Goal: Information Seeking & Learning: Learn about a topic

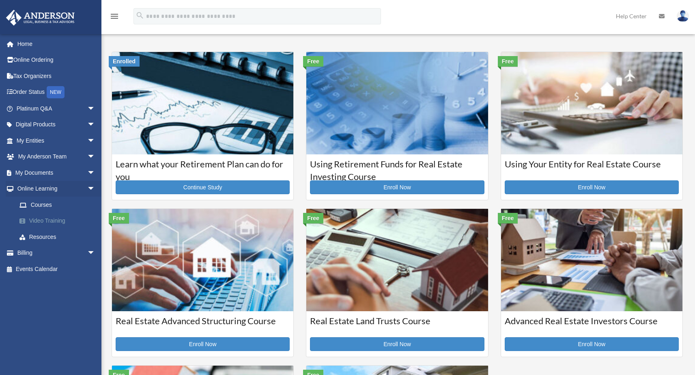
click at [40, 220] on link "Video Training" at bounding box center [59, 221] width 96 height 16
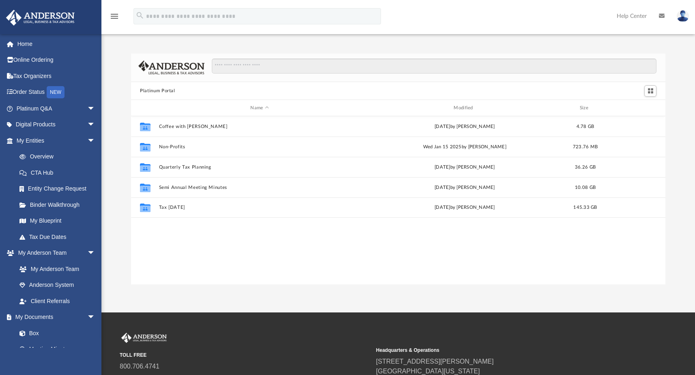
scroll to position [178, 528]
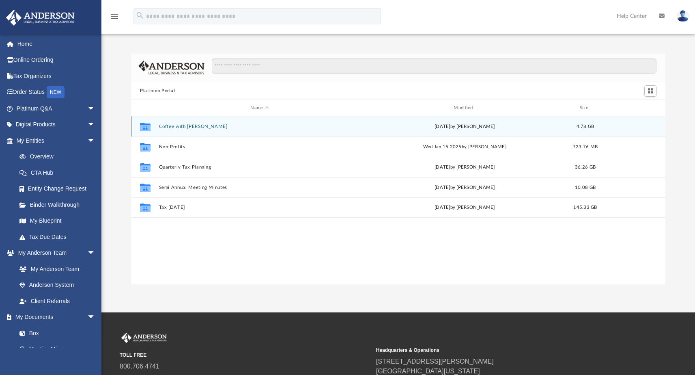
click at [174, 127] on button "Coffee with [PERSON_NAME]" at bounding box center [260, 126] width 202 height 5
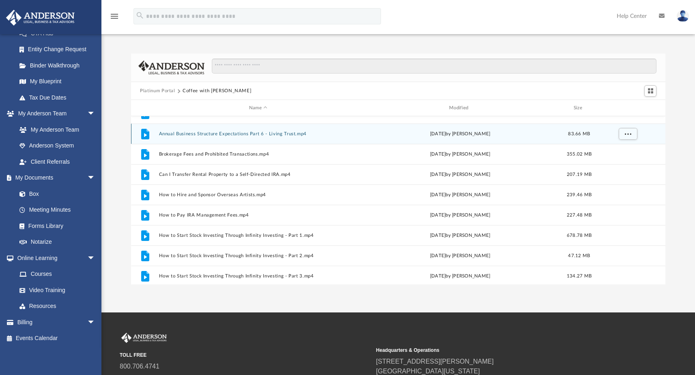
scroll to position [156, 0]
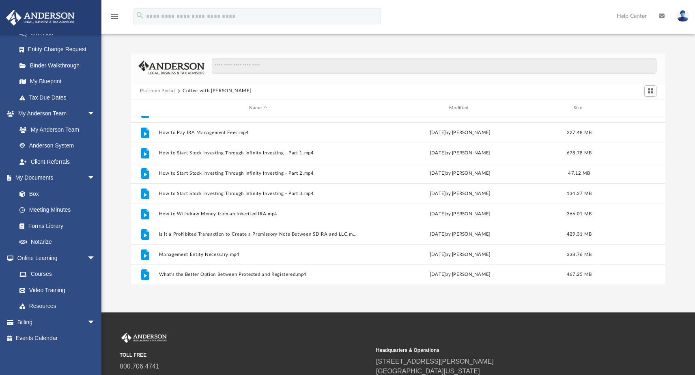
click at [168, 93] on button "Platinum Portal" at bounding box center [157, 90] width 35 height 7
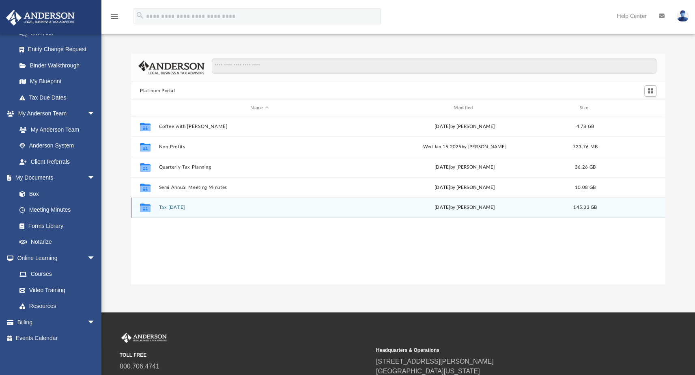
click at [168, 206] on button "Tax Tuesday" at bounding box center [260, 207] width 202 height 5
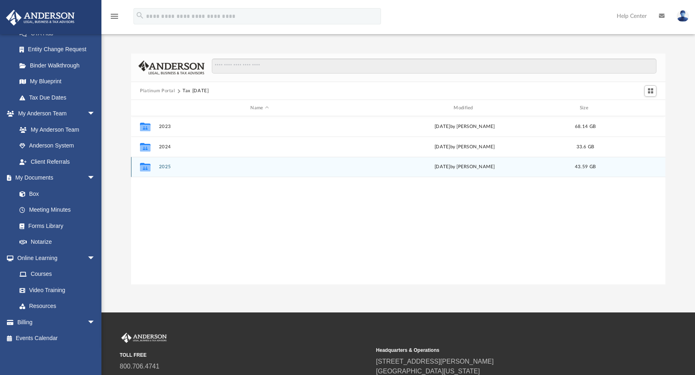
click at [164, 166] on button "2025" at bounding box center [260, 166] width 202 height 5
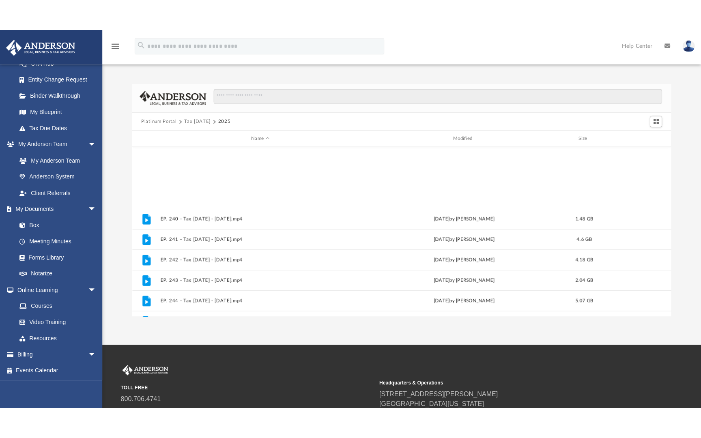
scroll to position [177, 0]
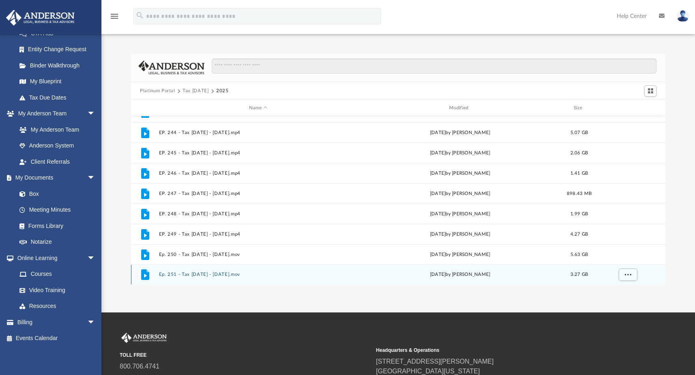
click at [189, 276] on button "Ep. 251 - Tax Tuesday - August 26th, 2025.mov" at bounding box center [258, 274] width 198 height 5
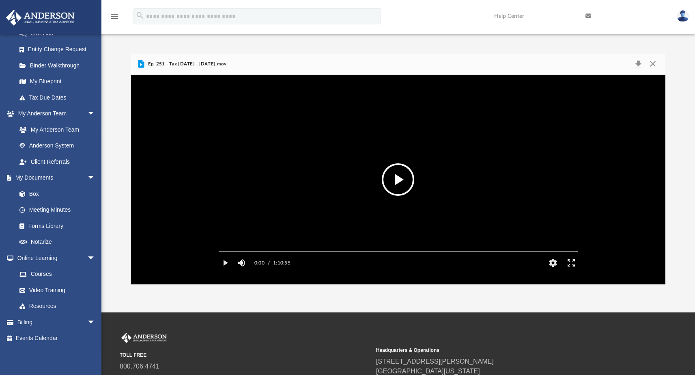
click at [397, 181] on button "File preview" at bounding box center [398, 179] width 32 height 32
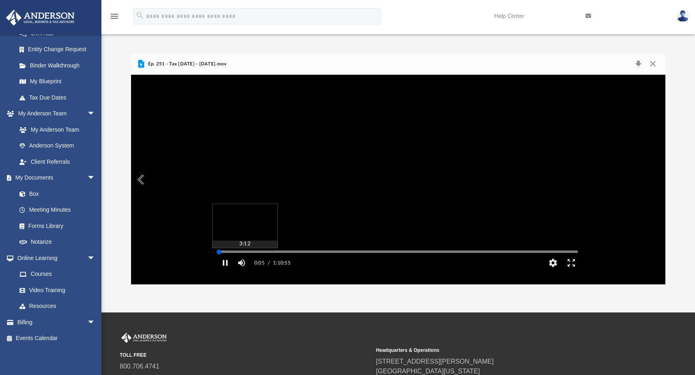
click at [235, 255] on div "Media Slider" at bounding box center [398, 251] width 372 height 6
click at [233, 263] on div "Autoplay Disabled Speed Normal Quality Auto Subtitles/CC Off Audio Autoplay Dis…" at bounding box center [398, 179] width 535 height 209
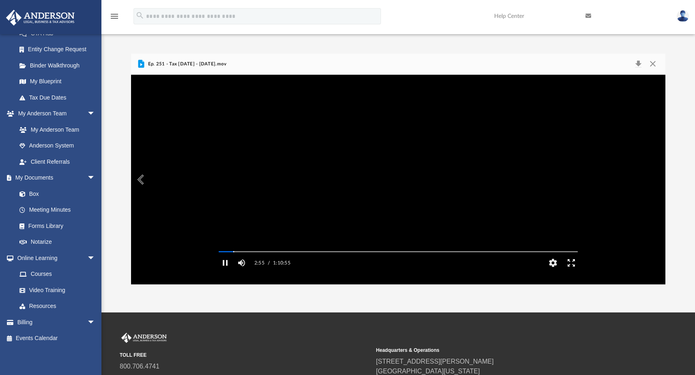
click at [572, 271] on button "Enter fullscreen" at bounding box center [571, 263] width 18 height 16
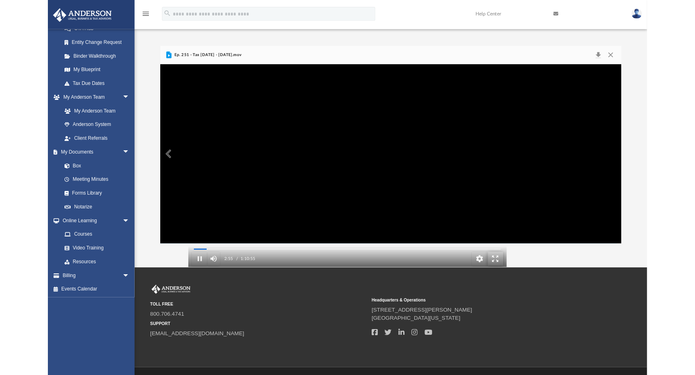
scroll to position [178, 534]
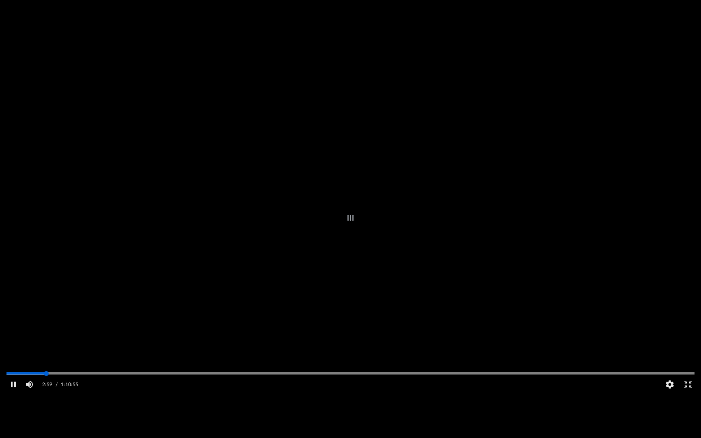
click at [46, 374] on div "Autoplay Disabled Speed Normal Quality Auto Subtitles/CC Off Audio Autoplay Dis…" at bounding box center [350, 219] width 701 height 438
click at [56, 374] on div "Autoplay Disabled Speed Normal Quality Auto Subtitles/CC Off Audio Autoplay Dis…" at bounding box center [350, 219] width 701 height 438
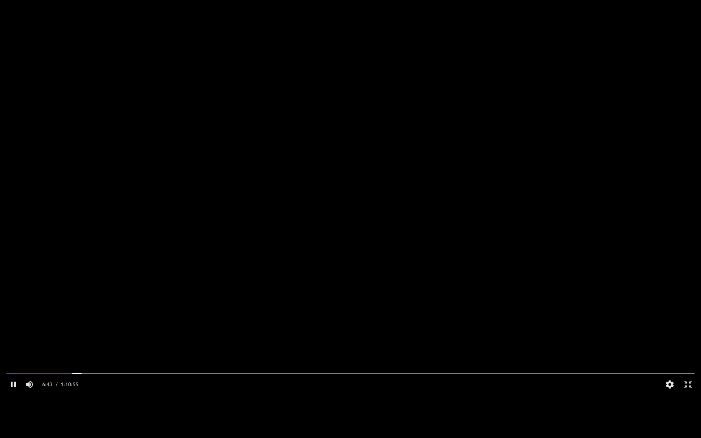
click at [316, 303] on video "File preview" at bounding box center [350, 219] width 701 height 351
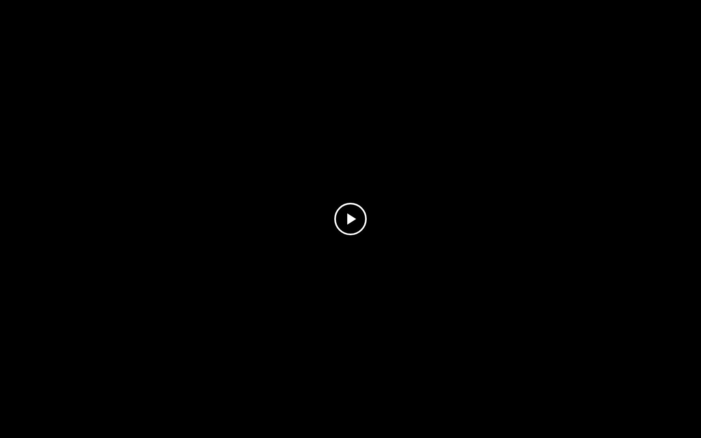
click at [302, 302] on video "File preview" at bounding box center [350, 219] width 701 height 351
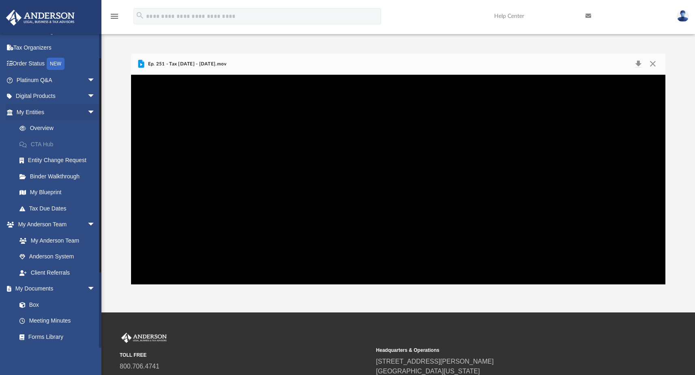
scroll to position [0, 0]
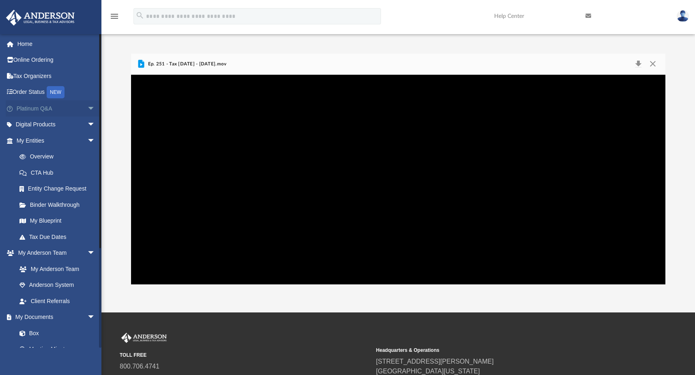
click at [61, 105] on link "Platinum Q&A arrow_drop_down" at bounding box center [57, 108] width 102 height 16
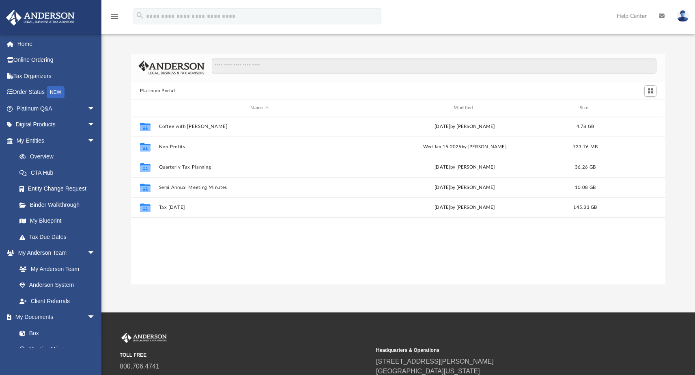
scroll to position [178, 528]
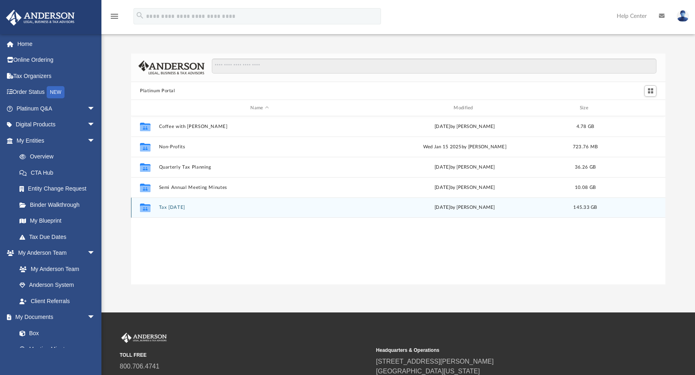
click at [172, 207] on button "Tax [DATE]" at bounding box center [260, 207] width 202 height 5
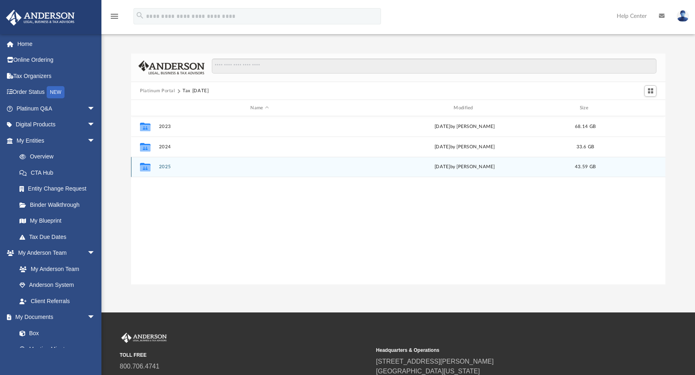
click at [168, 165] on button "2025" at bounding box center [260, 166] width 202 height 5
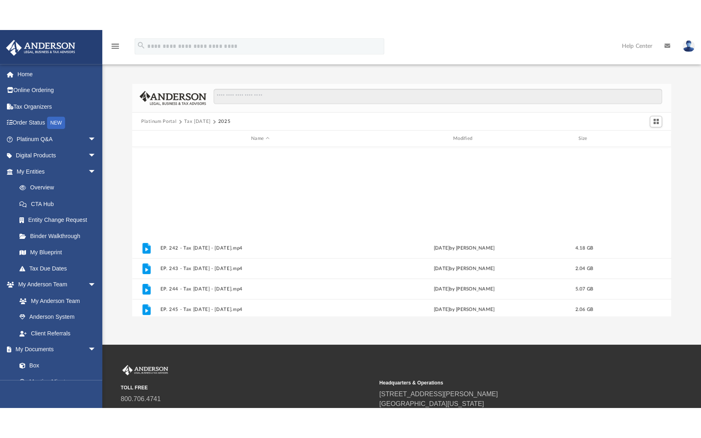
scroll to position [177, 0]
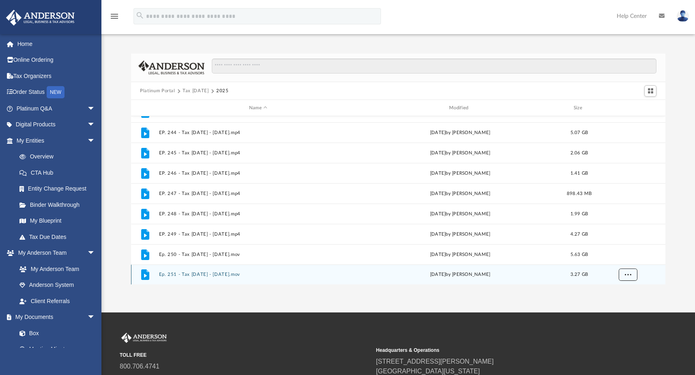
click at [631, 275] on span "More options" at bounding box center [628, 274] width 6 height 4
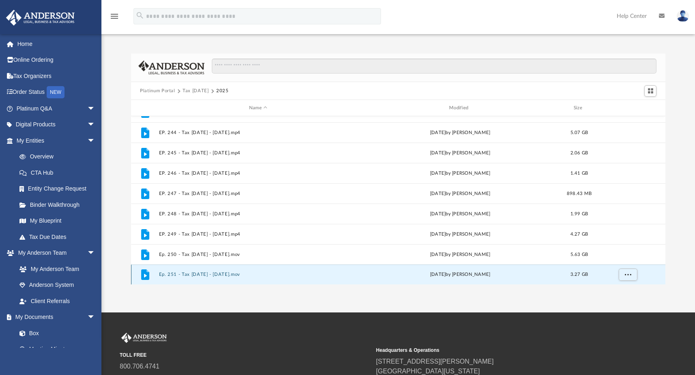
click at [217, 275] on button "Ep. 251 - Tax Tuesday - August 26th, 2025.mov" at bounding box center [258, 274] width 198 height 5
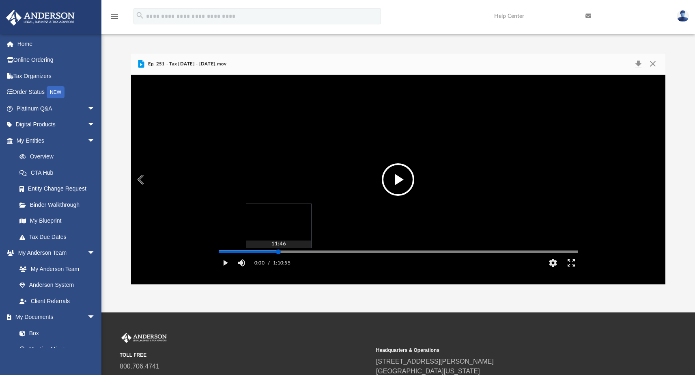
click at [278, 252] on div "Media Slider" at bounding box center [398, 251] width 359 height 1
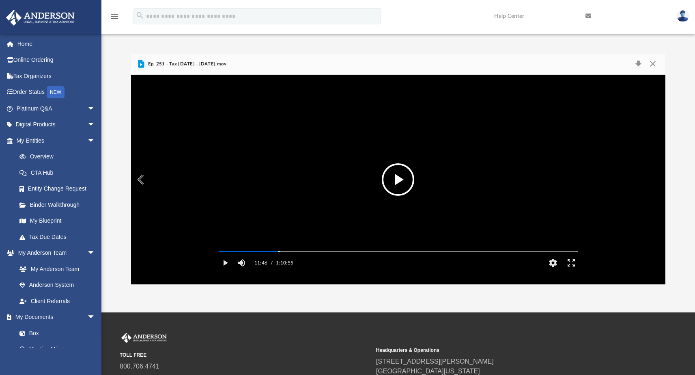
click at [406, 175] on button "File preview" at bounding box center [398, 179] width 32 height 32
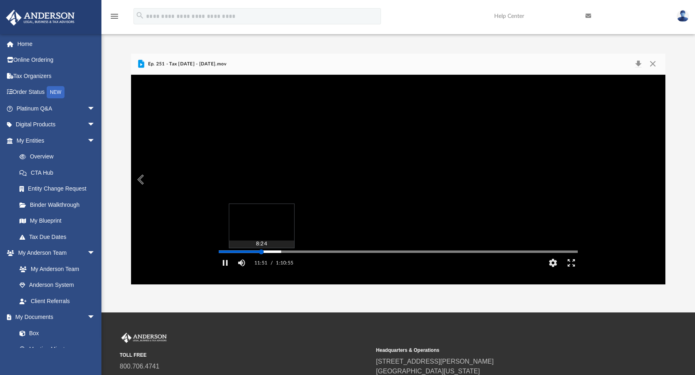
click at [261, 263] on div "Autoplay Disabled Speed Normal Quality Auto Subtitles/CC Off Audio Autoplay Dis…" at bounding box center [398, 179] width 535 height 209
click at [268, 262] on div "Autoplay Disabled Speed Normal Quality Auto Subtitles/CC Off Audio Autoplay Dis…" at bounding box center [398, 179] width 535 height 209
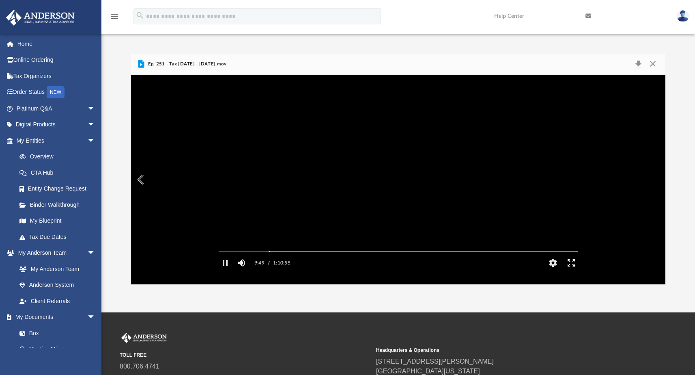
click at [571, 271] on button "Enter fullscreen" at bounding box center [571, 263] width 18 height 16
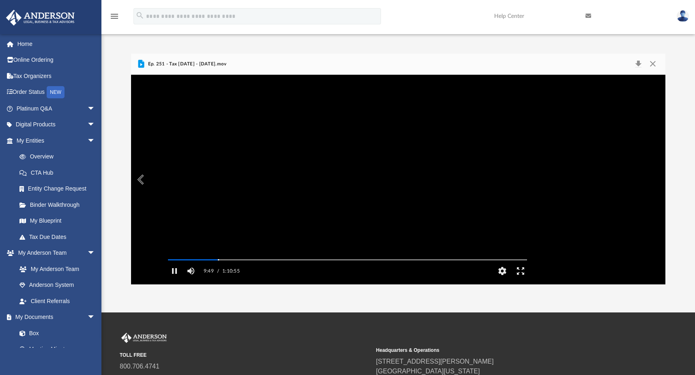
scroll to position [178, 534]
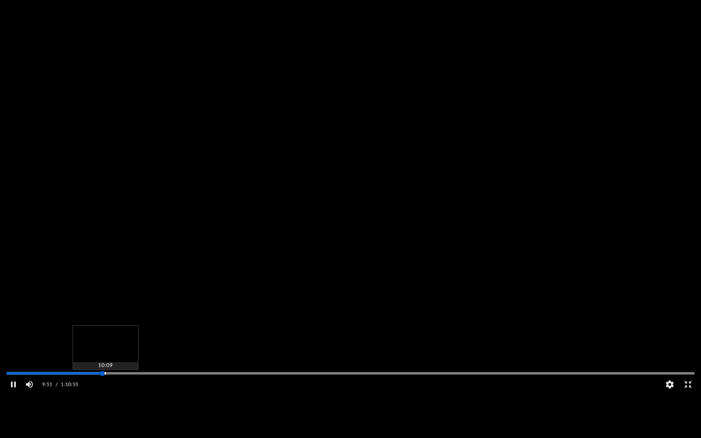
click at [105, 374] on div "Autoplay Disabled Speed Normal Quality Auto Subtitles/CC Off Audio Autoplay Dis…" at bounding box center [350, 219] width 701 height 438
click at [109, 374] on div "Autoplay Disabled Speed Normal Quality Auto Subtitles/CC Off Audio Autoplay Dis…" at bounding box center [350, 219] width 701 height 438
click at [115, 374] on div "Autoplay Disabled Speed Normal Quality Auto Subtitles/CC Off Audio Autoplay Dis…" at bounding box center [350, 219] width 701 height 438
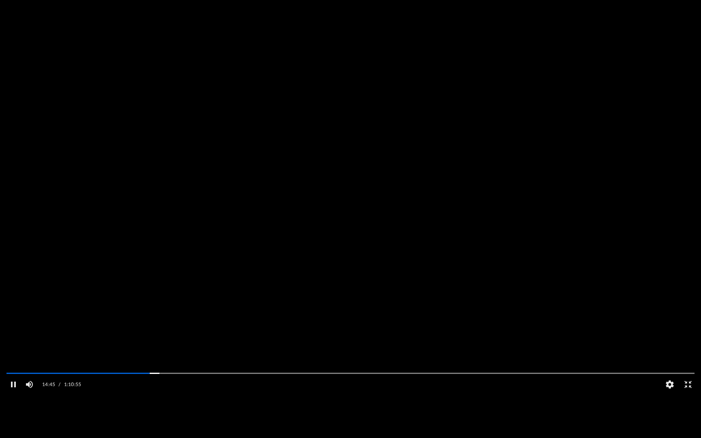
click at [252, 209] on video "File preview" at bounding box center [350, 219] width 701 height 351
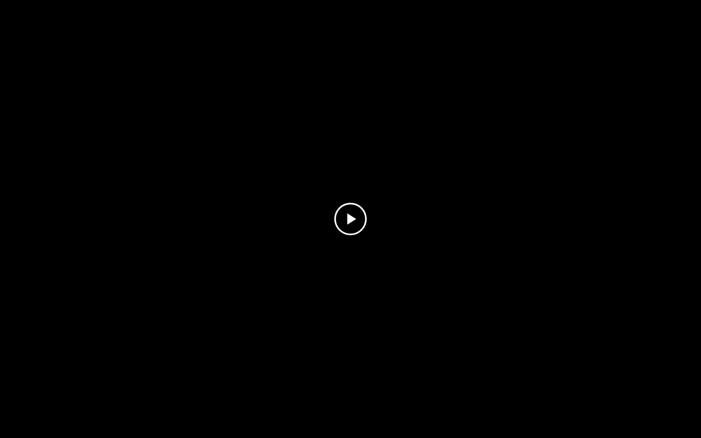
click at [252, 209] on video "File preview" at bounding box center [350, 219] width 701 height 351
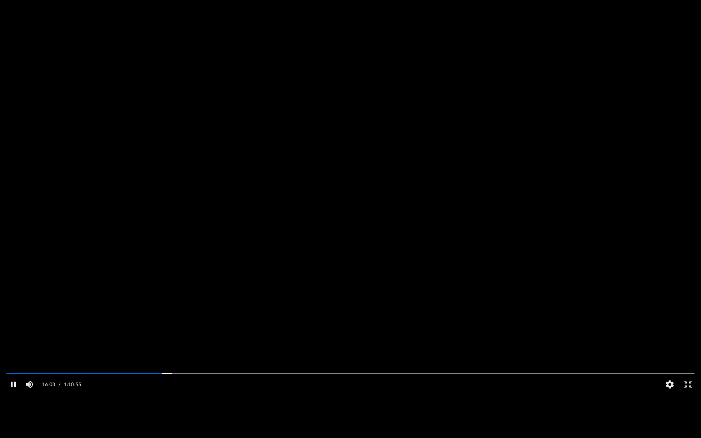
click at [176, 215] on video "File preview" at bounding box center [350, 219] width 701 height 351
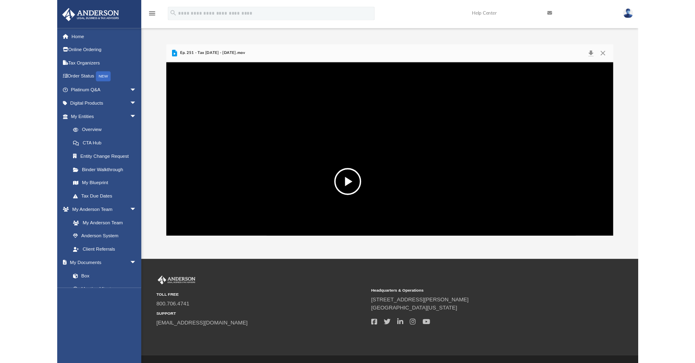
scroll to position [178, 528]
